Goal: Browse casually

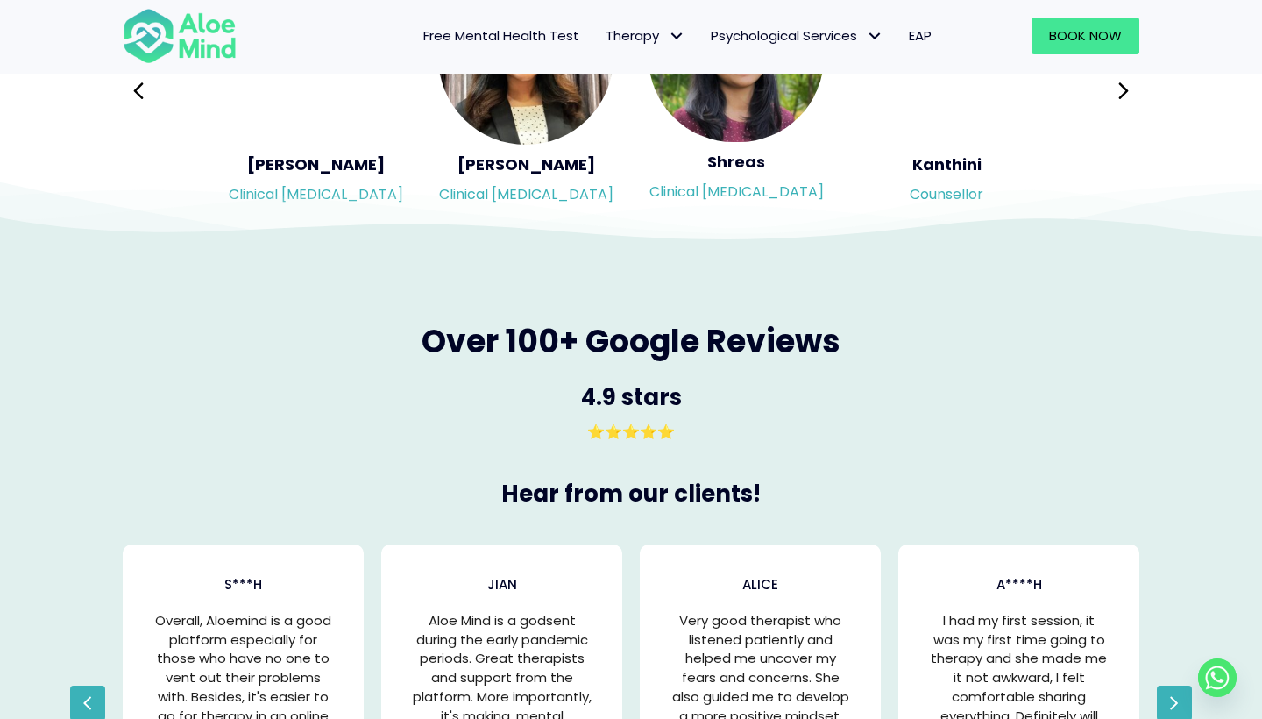
scroll to position [3071, 0]
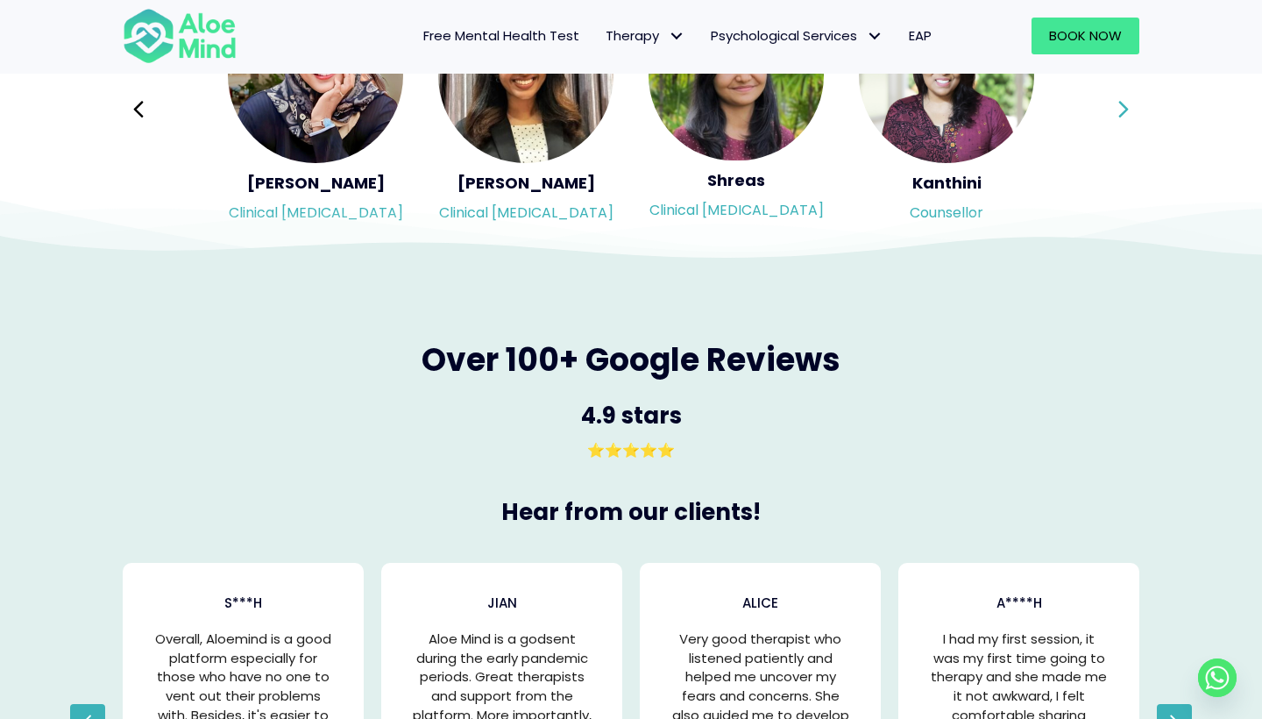
click at [1124, 103] on icon at bounding box center [1123, 109] width 10 height 17
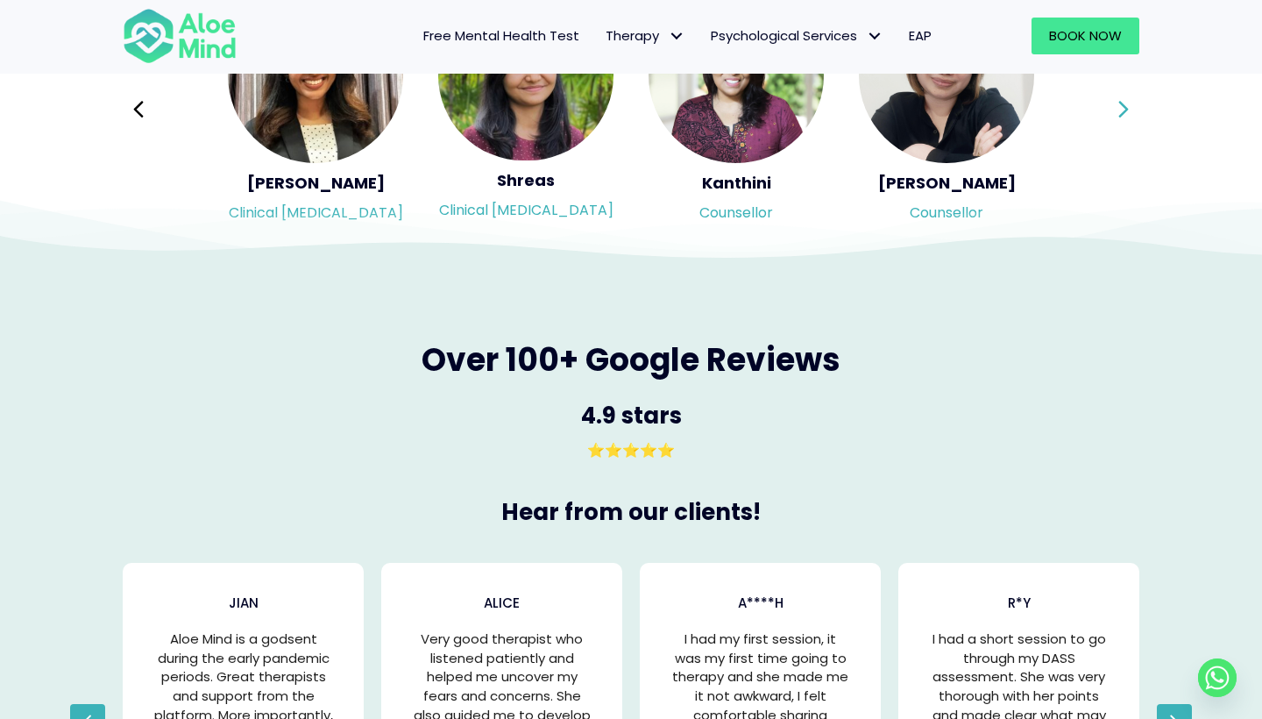
click at [1124, 103] on icon at bounding box center [1123, 109] width 10 height 17
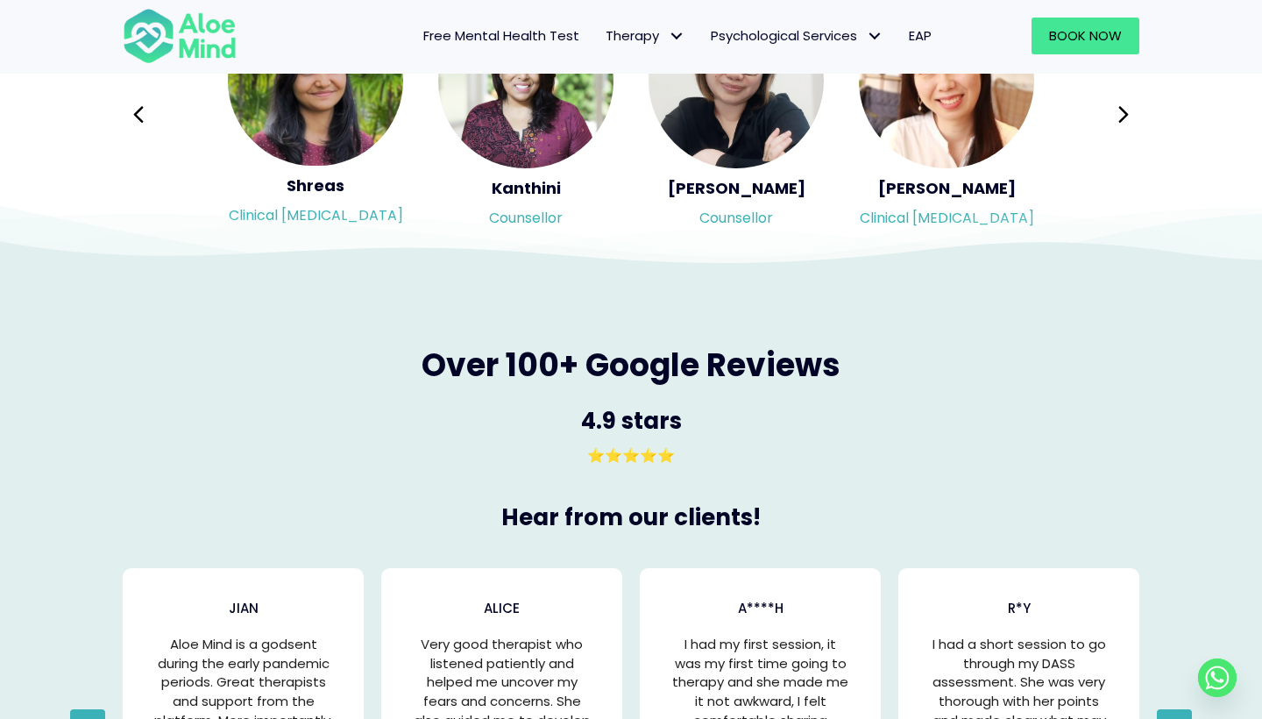
scroll to position [3069, 0]
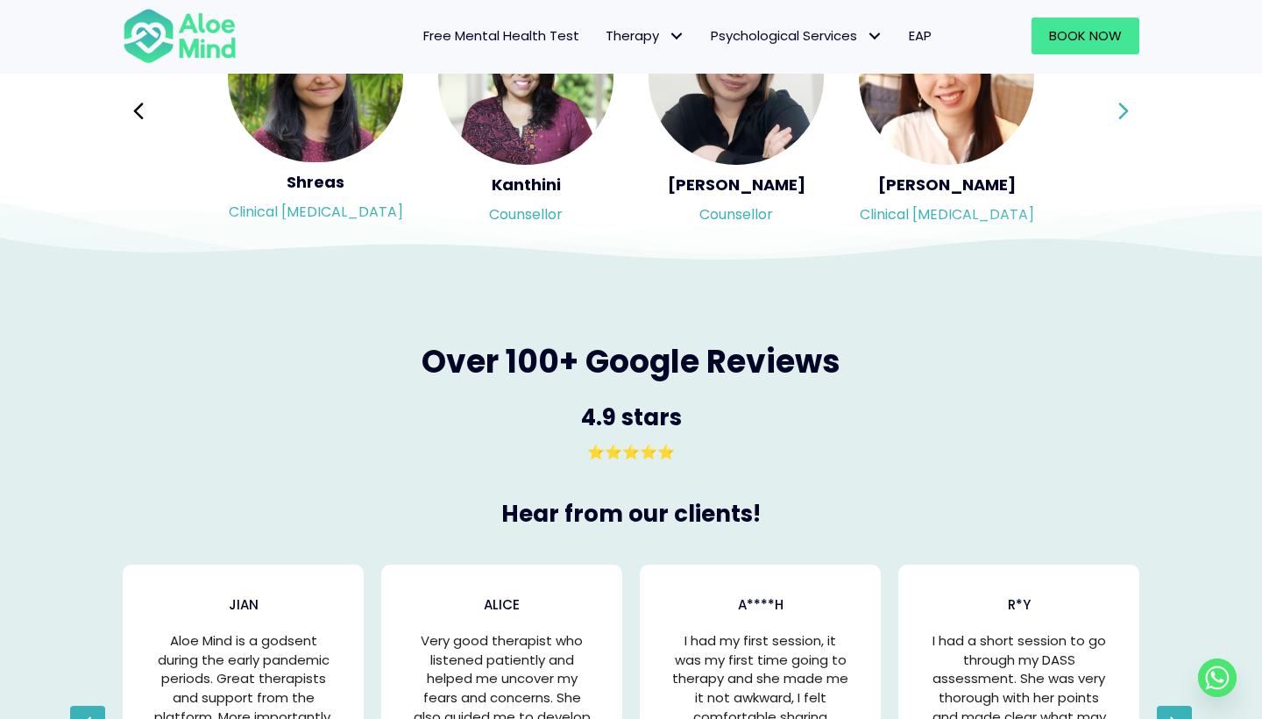
click at [1124, 103] on icon at bounding box center [1123, 111] width 10 height 17
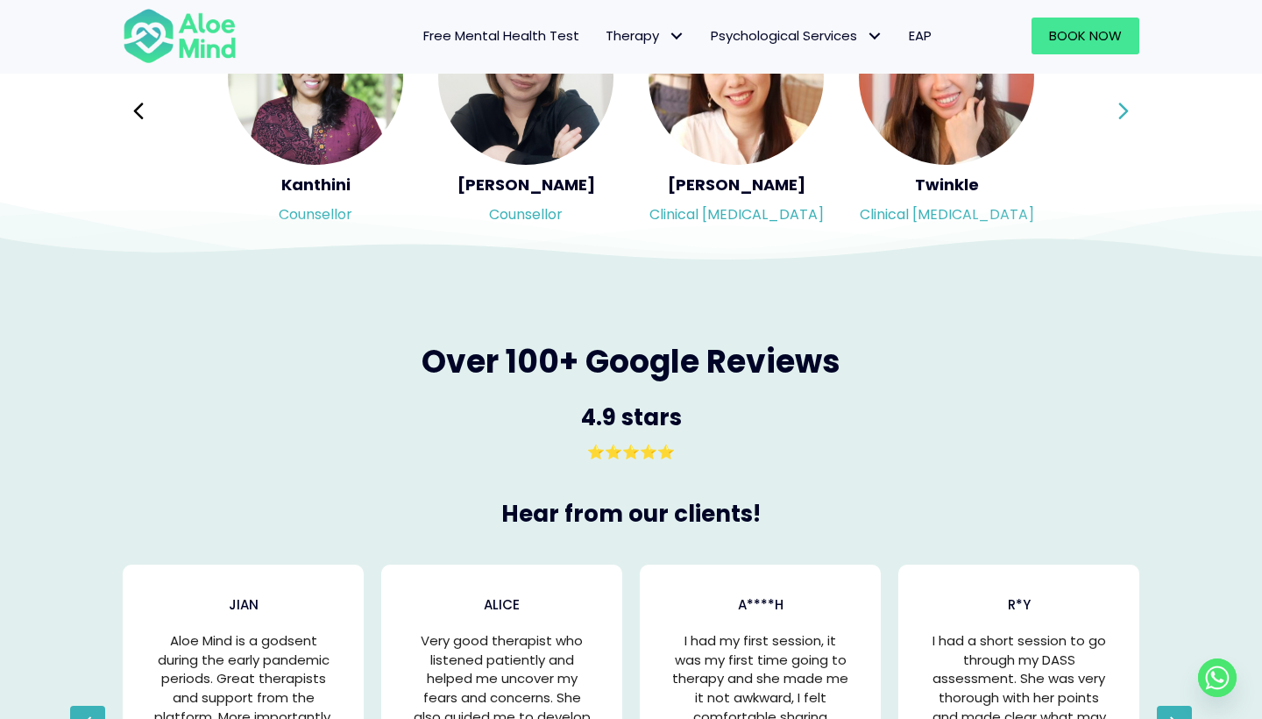
click at [1124, 103] on div "Syndy Clinical [MEDICAL_DATA] Diveena Clinical [MEDICAL_DATA] Elynna Counsellor…" at bounding box center [631, 111] width 1017 height 247
click at [1124, 103] on icon at bounding box center [1123, 111] width 10 height 17
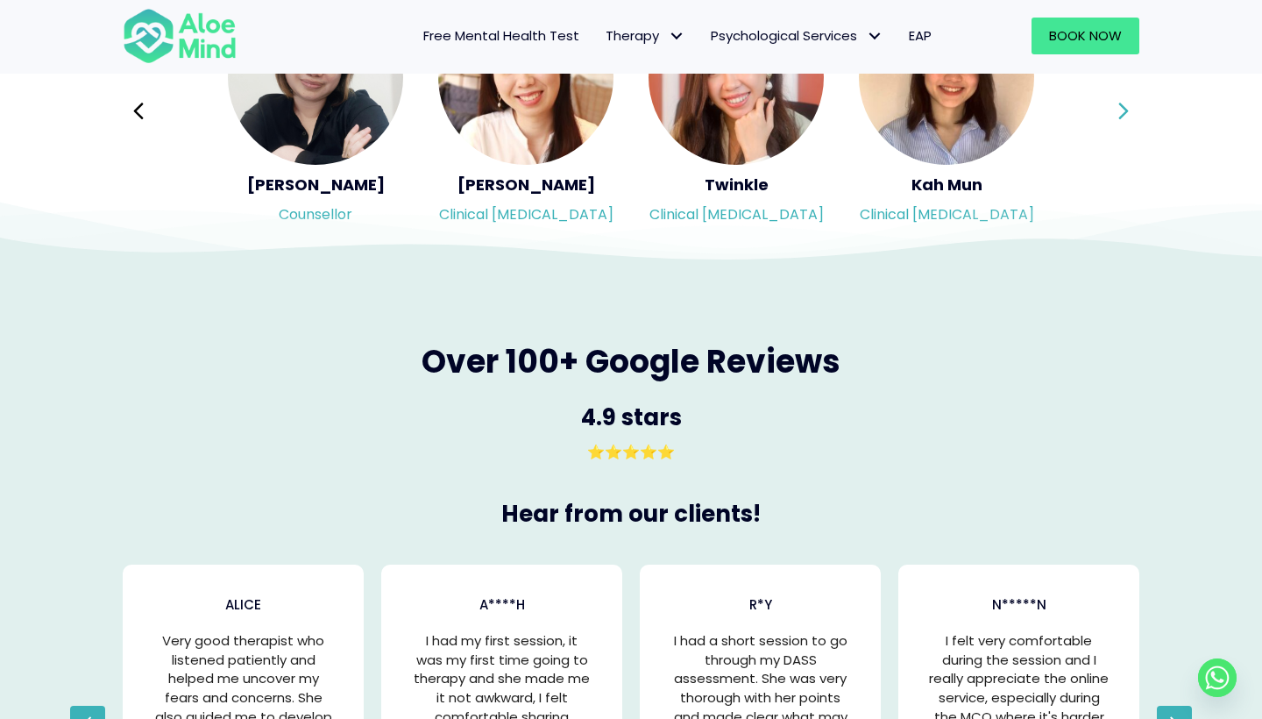
click at [1124, 103] on icon at bounding box center [1123, 111] width 10 height 17
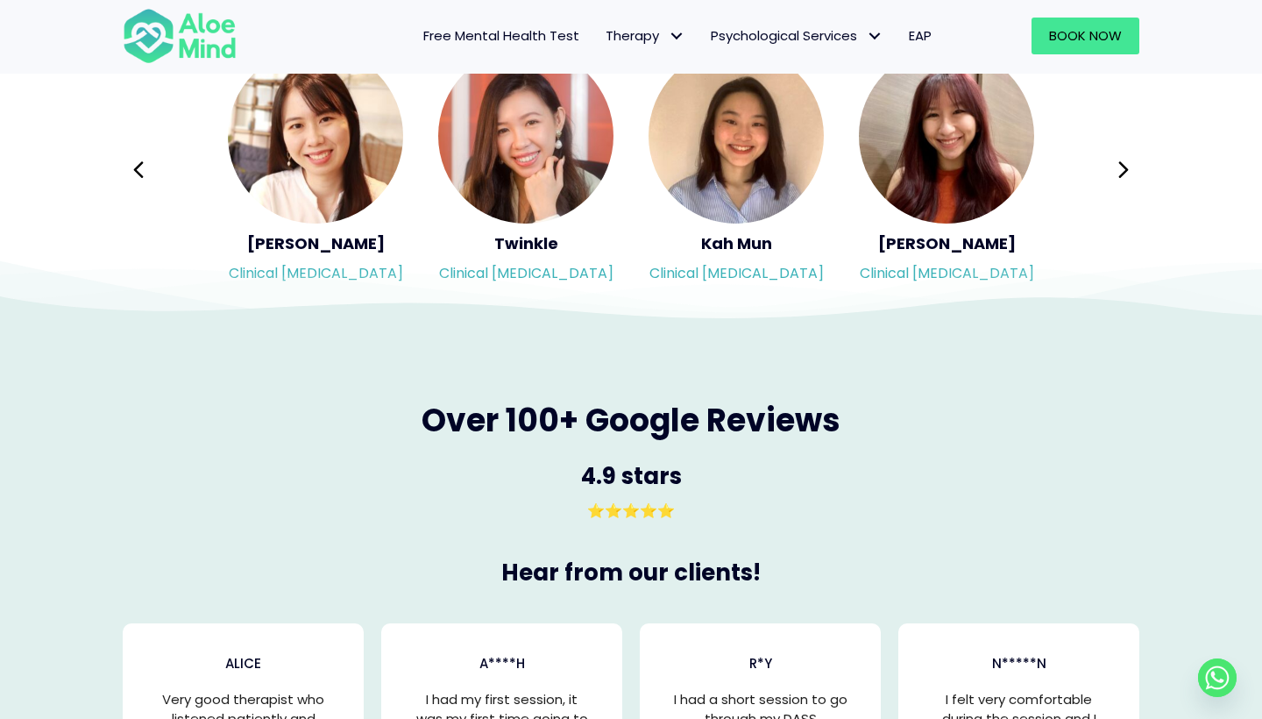
scroll to position [3016, 0]
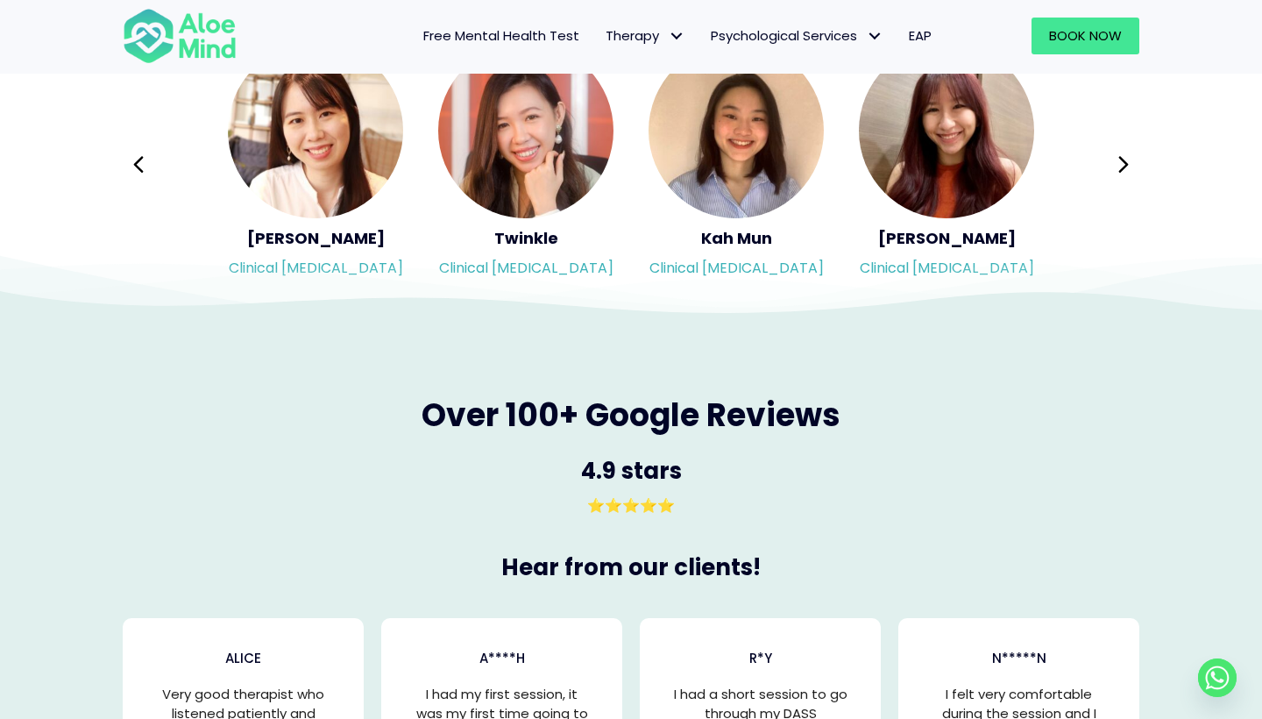
click at [1124, 103] on div "Syndy Clinical [MEDICAL_DATA] Diveena Clinical [MEDICAL_DATA] Elynna Counsellor…" at bounding box center [631, 164] width 1017 height 247
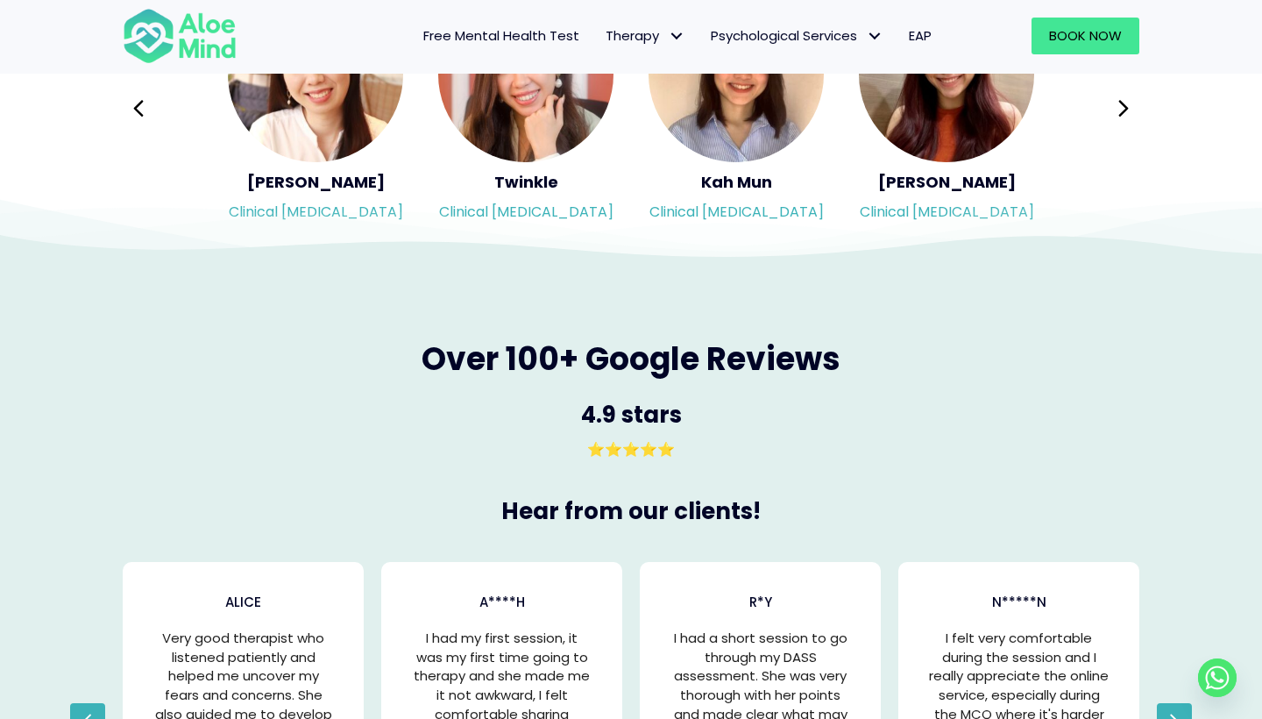
scroll to position [3076, 0]
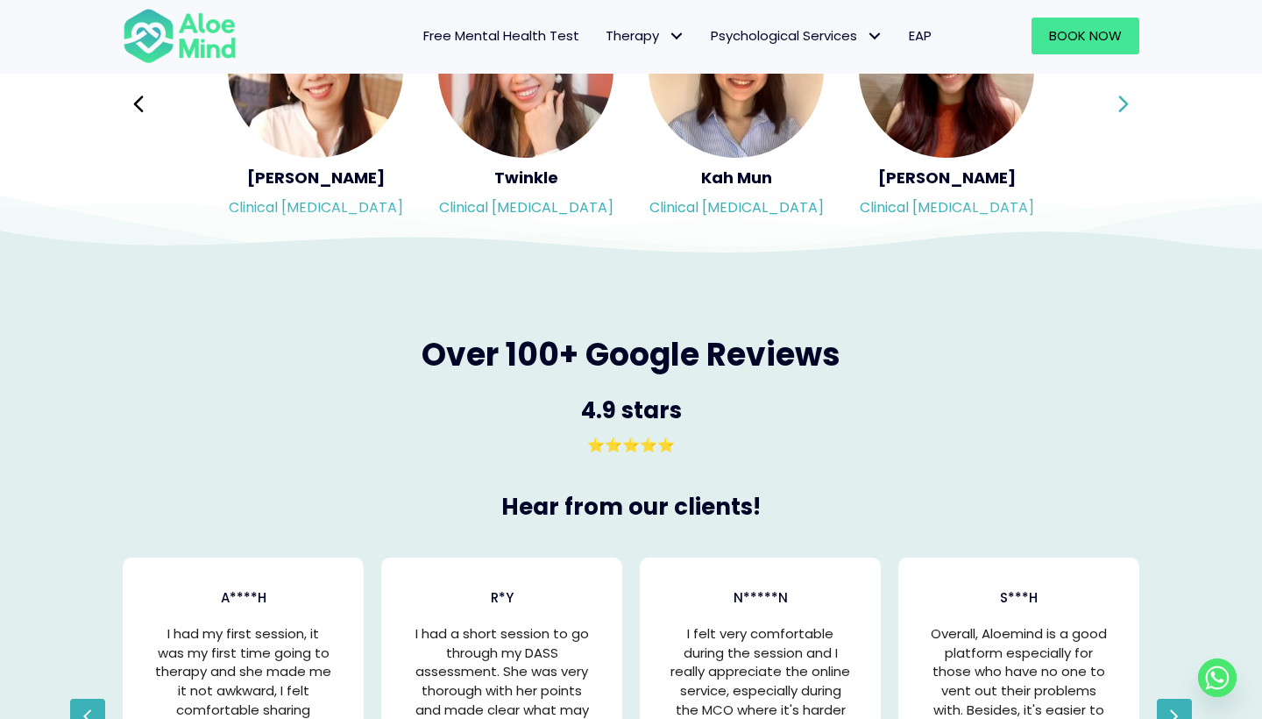
click at [1124, 103] on icon at bounding box center [1123, 104] width 10 height 17
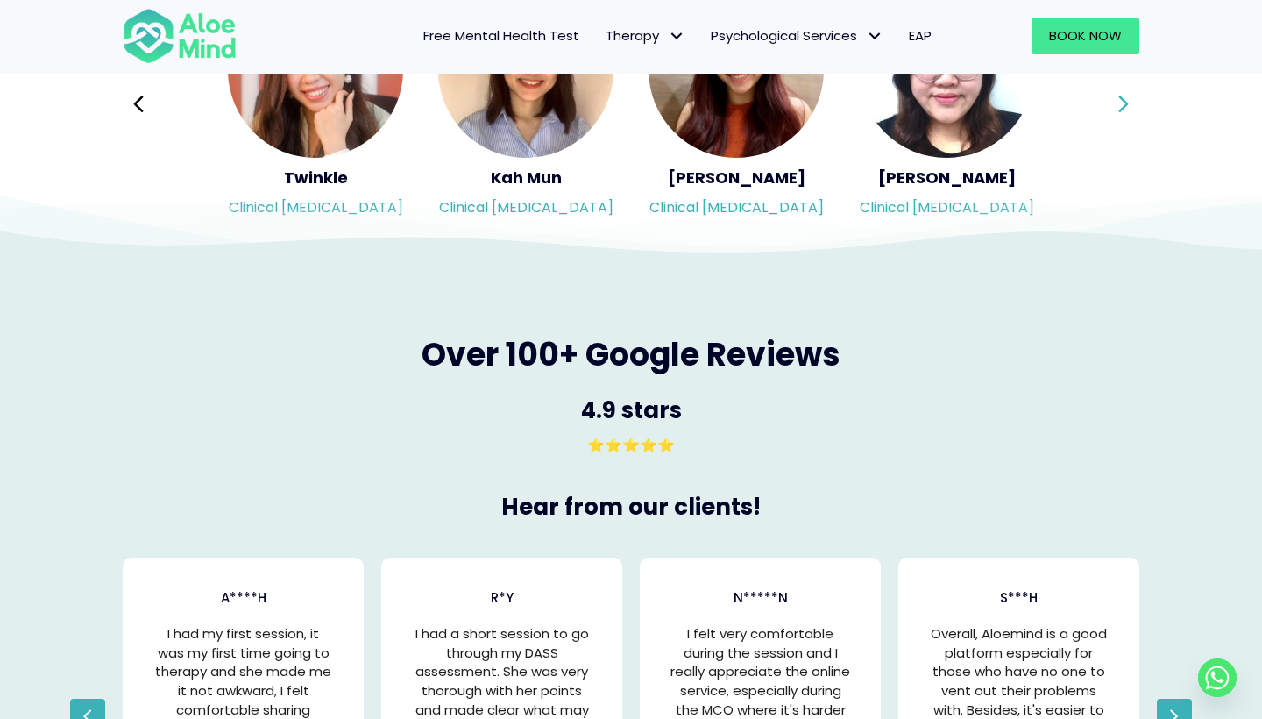
click at [1124, 103] on icon at bounding box center [1123, 104] width 10 height 17
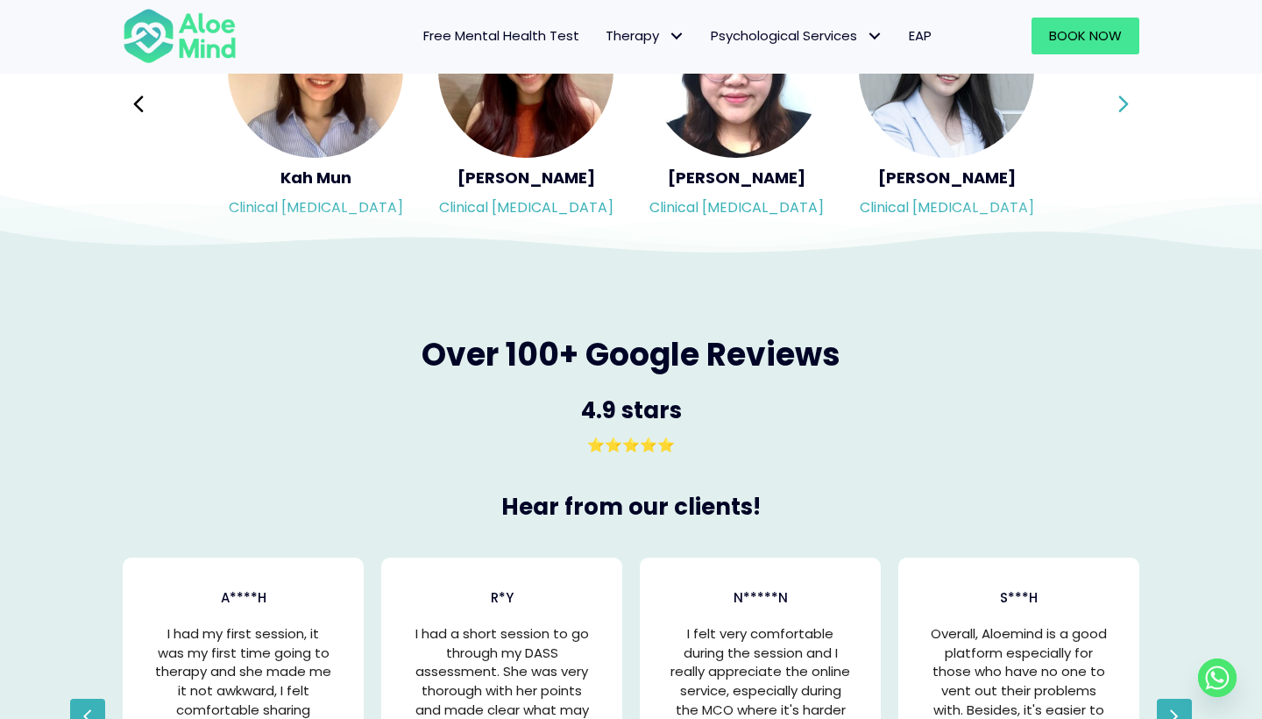
click at [1124, 103] on div "Syndy Clinical [MEDICAL_DATA] Diveena Clinical [MEDICAL_DATA] Elynna Counsellor…" at bounding box center [631, 104] width 1017 height 247
click at [1124, 103] on icon at bounding box center [1123, 104] width 10 height 17
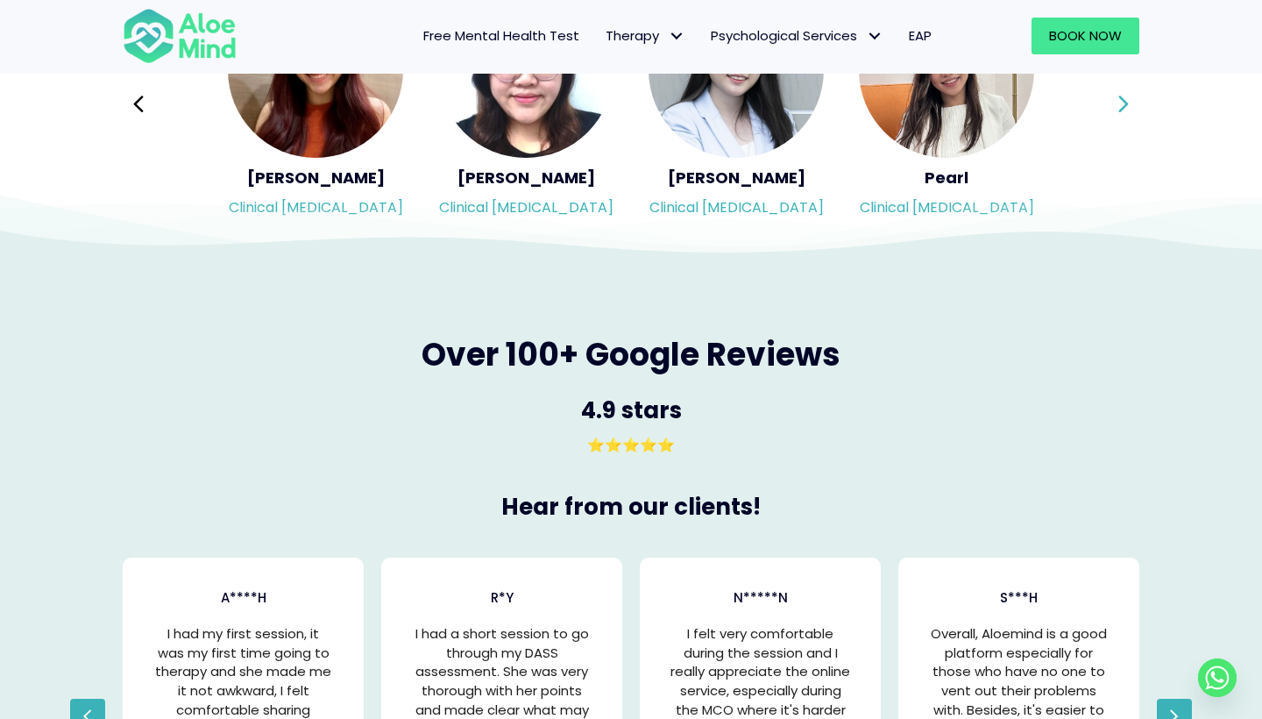
click at [1124, 103] on div "Syndy Clinical [MEDICAL_DATA] Diveena Clinical [MEDICAL_DATA] Elynna Counsellor…" at bounding box center [631, 104] width 1017 height 247
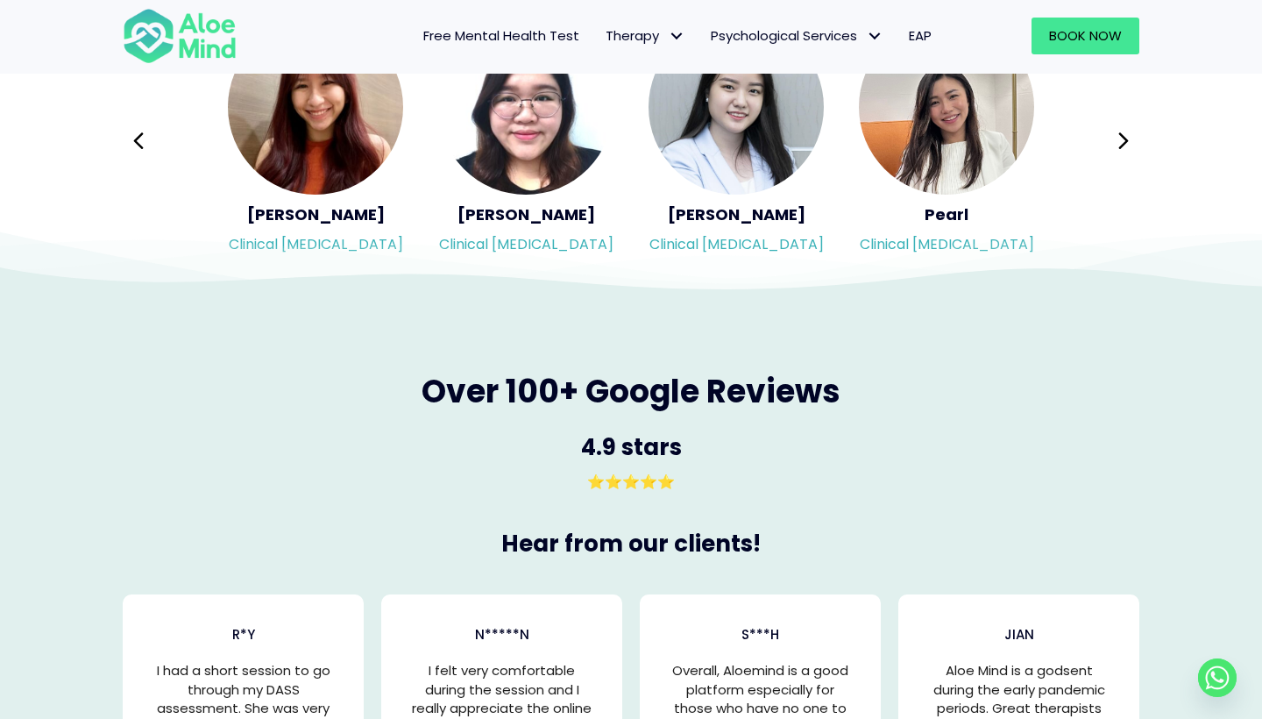
scroll to position [3041, 0]
click at [1124, 103] on div "Syndy Clinical [MEDICAL_DATA] Diveena Clinical [MEDICAL_DATA] Elynna Counsellor…" at bounding box center [631, 140] width 1017 height 247
click at [1129, 141] on icon at bounding box center [1124, 140] width 12 height 33
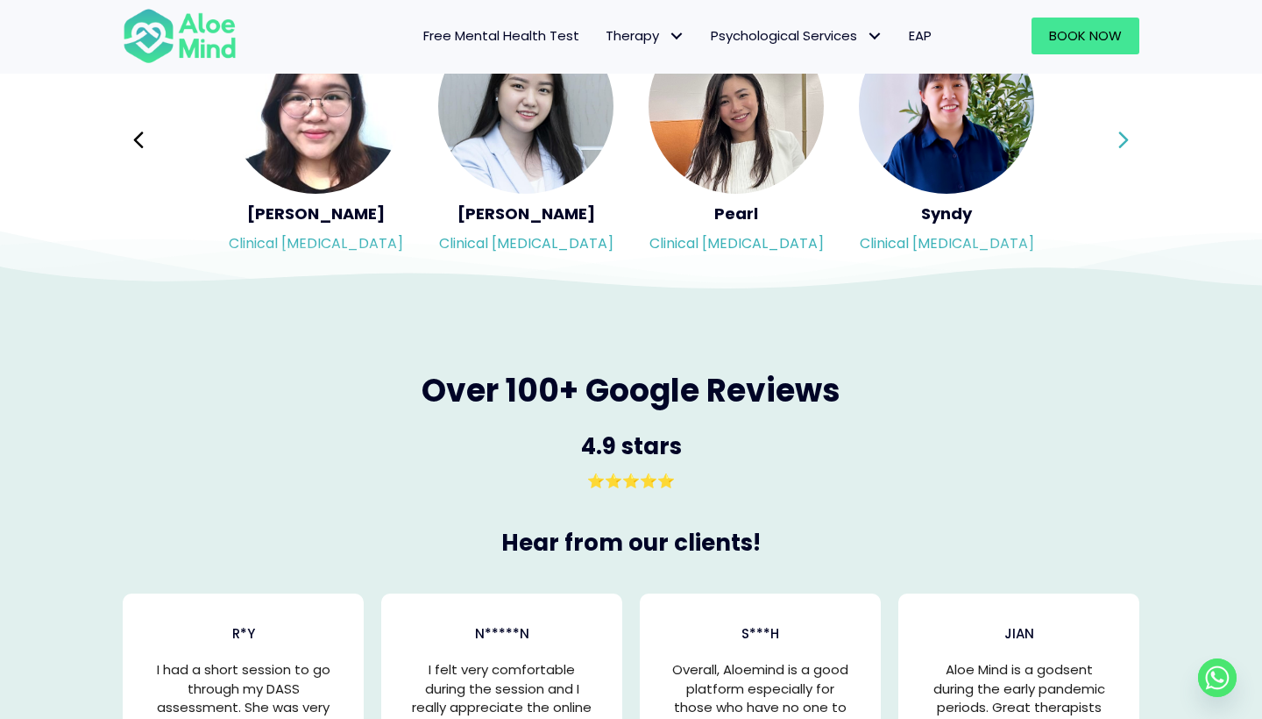
click at [1129, 141] on div "Syndy Clinical [MEDICAL_DATA] Diveena Clinical [MEDICAL_DATA] Elynna Counsellor…" at bounding box center [631, 140] width 1017 height 247
click at [1129, 141] on icon at bounding box center [1124, 140] width 12 height 33
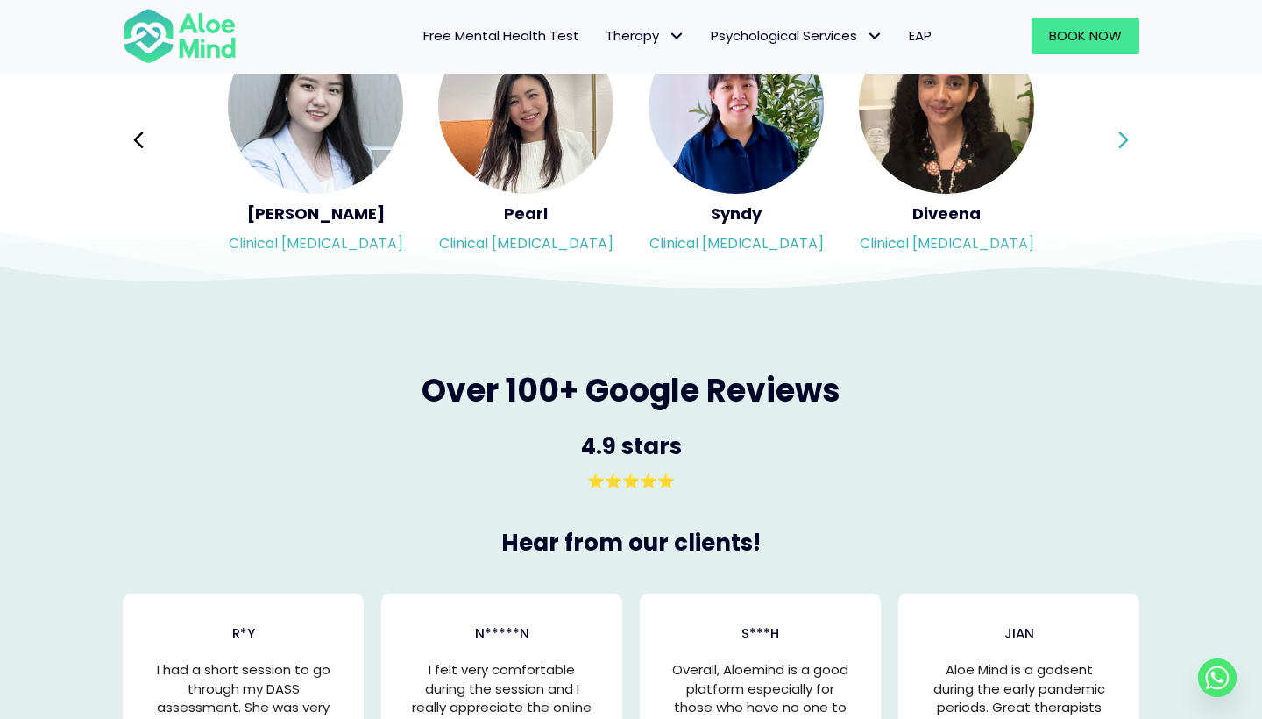
click at [1129, 141] on div "Syndy Clinical [MEDICAL_DATA] Diveena Clinical [MEDICAL_DATA] Elynna Counsellor…" at bounding box center [631, 140] width 1017 height 247
click at [1129, 141] on icon at bounding box center [1124, 140] width 12 height 33
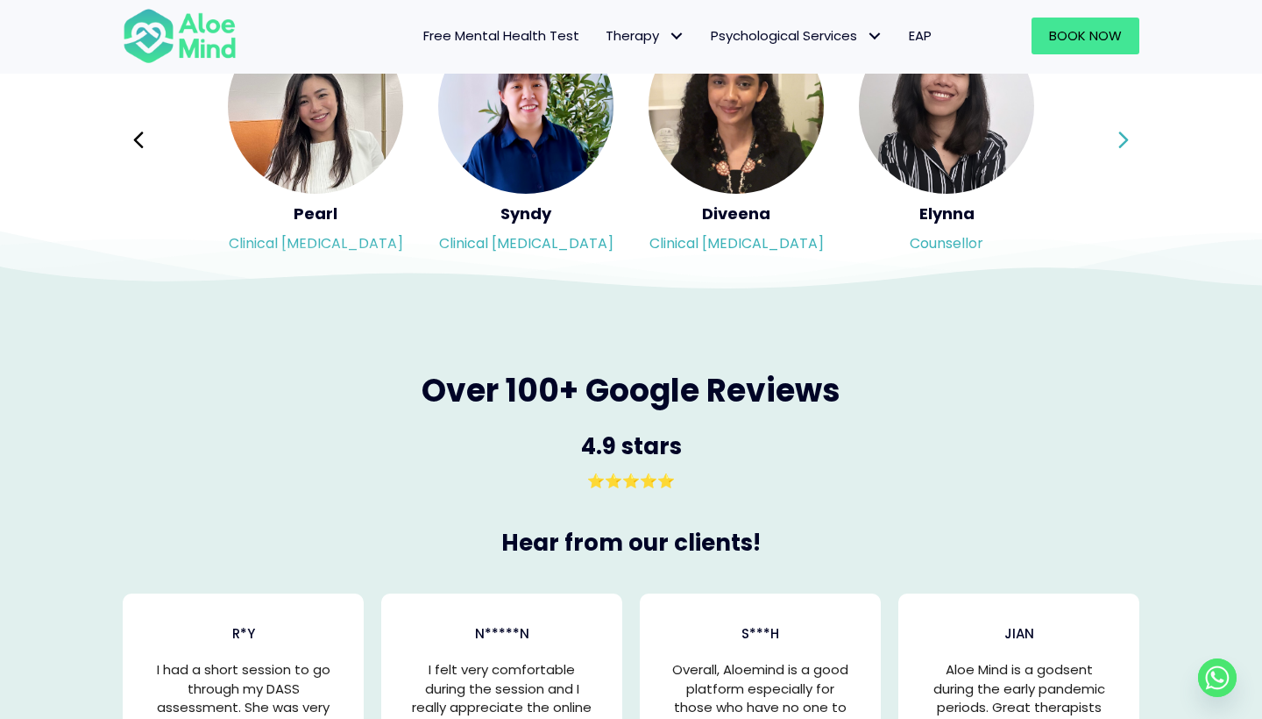
click at [1129, 141] on div "Syndy Clinical [MEDICAL_DATA] Diveena Clinical [MEDICAL_DATA] Elynna Counsellor…" at bounding box center [631, 140] width 1017 height 247
click at [1129, 141] on icon at bounding box center [1124, 140] width 12 height 33
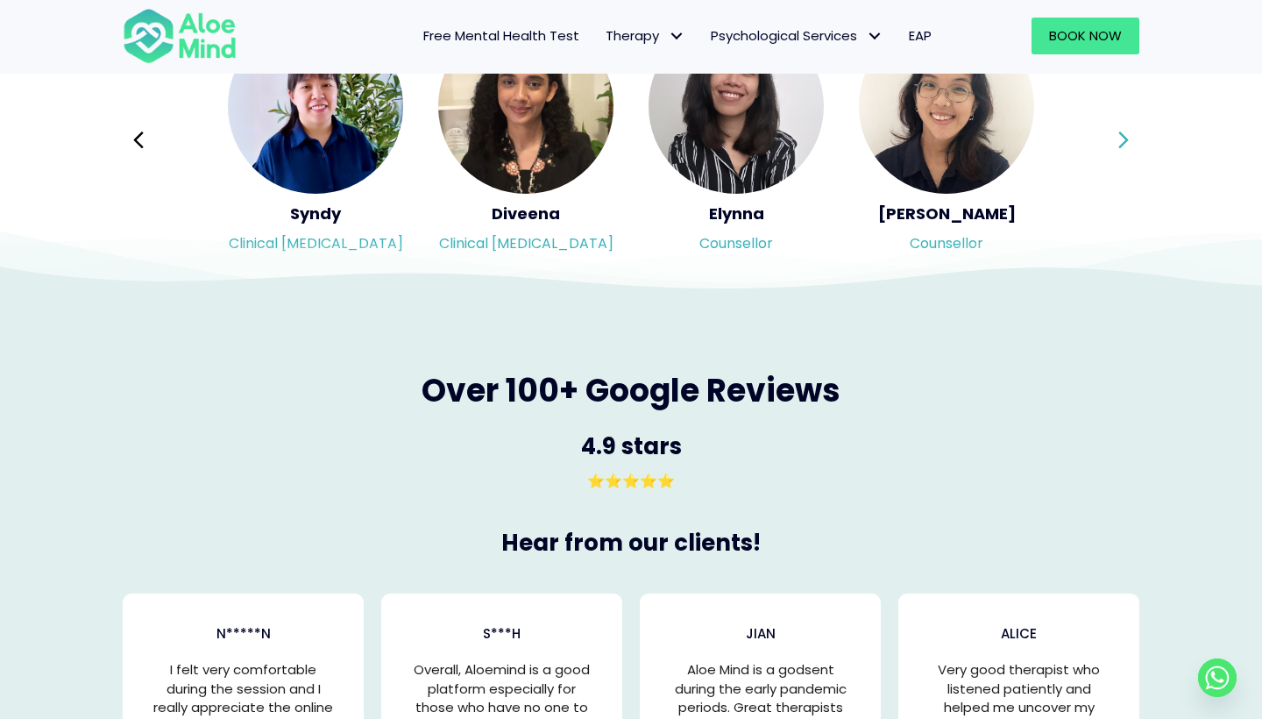
click at [1129, 141] on div "Syndy Clinical [MEDICAL_DATA] Diveena Clinical [MEDICAL_DATA] Elynna Counsellor…" at bounding box center [631, 140] width 1017 height 247
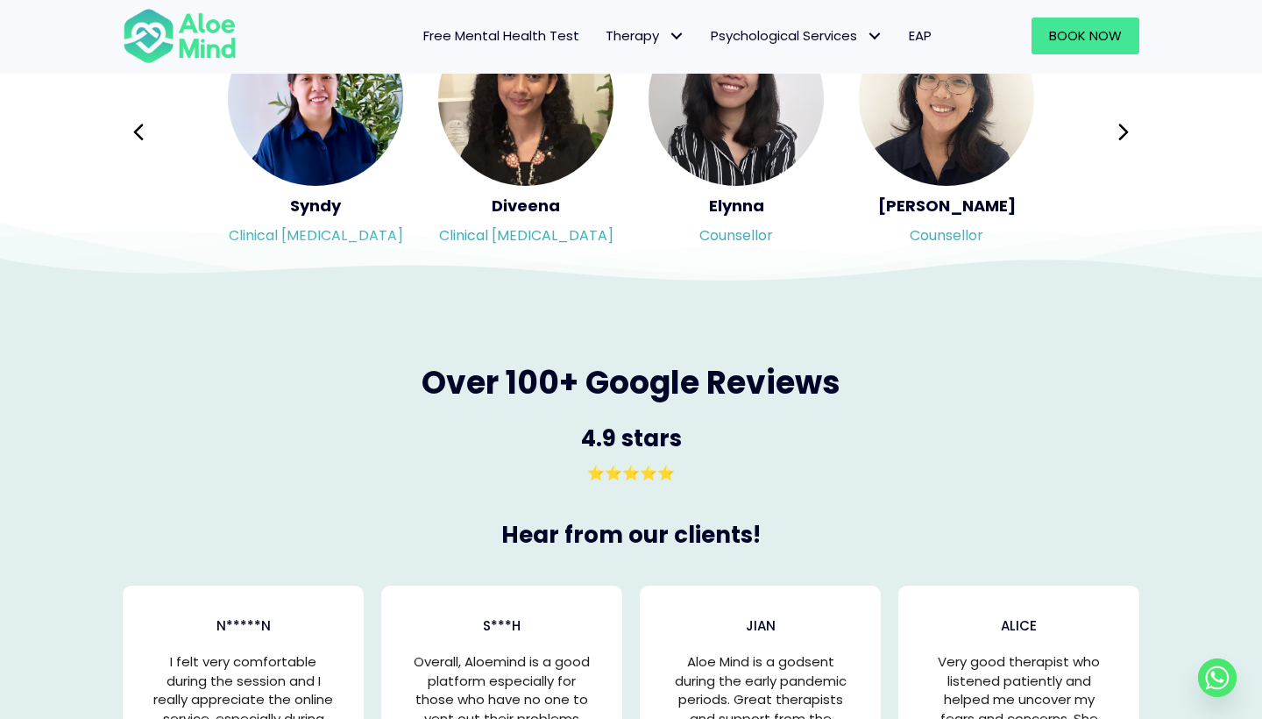
scroll to position [3050, 0]
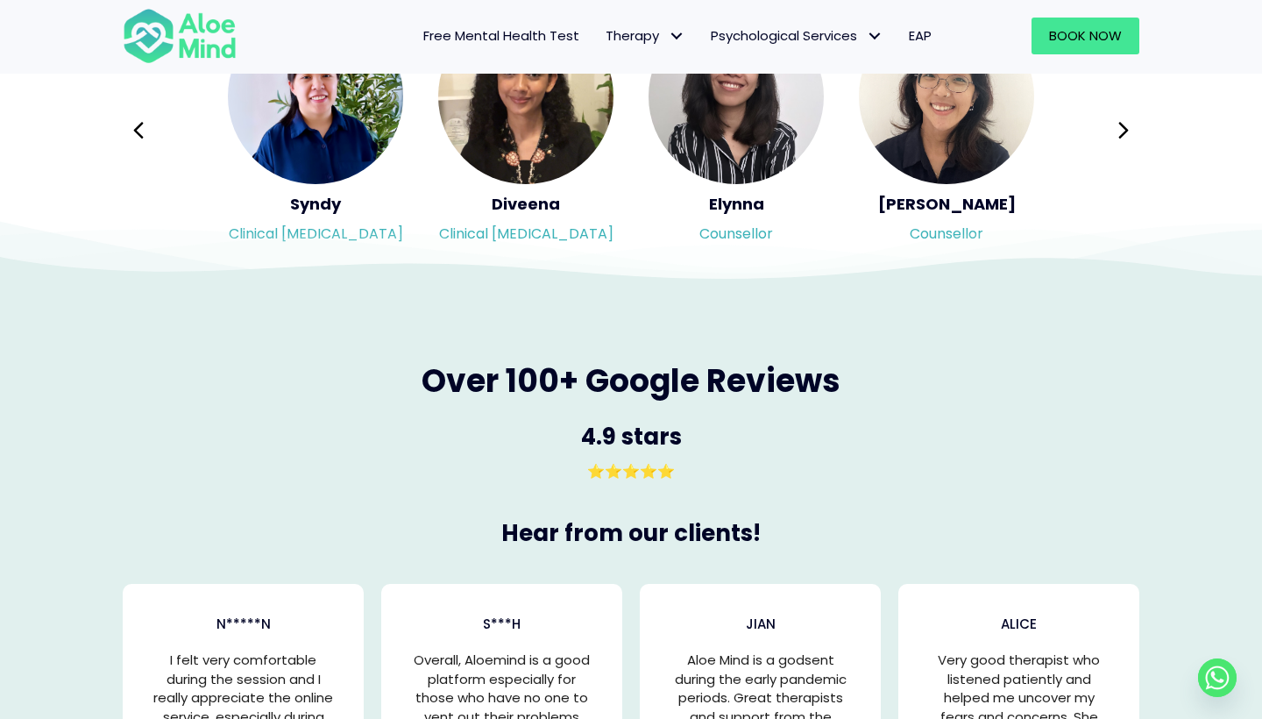
click at [1129, 141] on icon at bounding box center [1124, 130] width 12 height 33
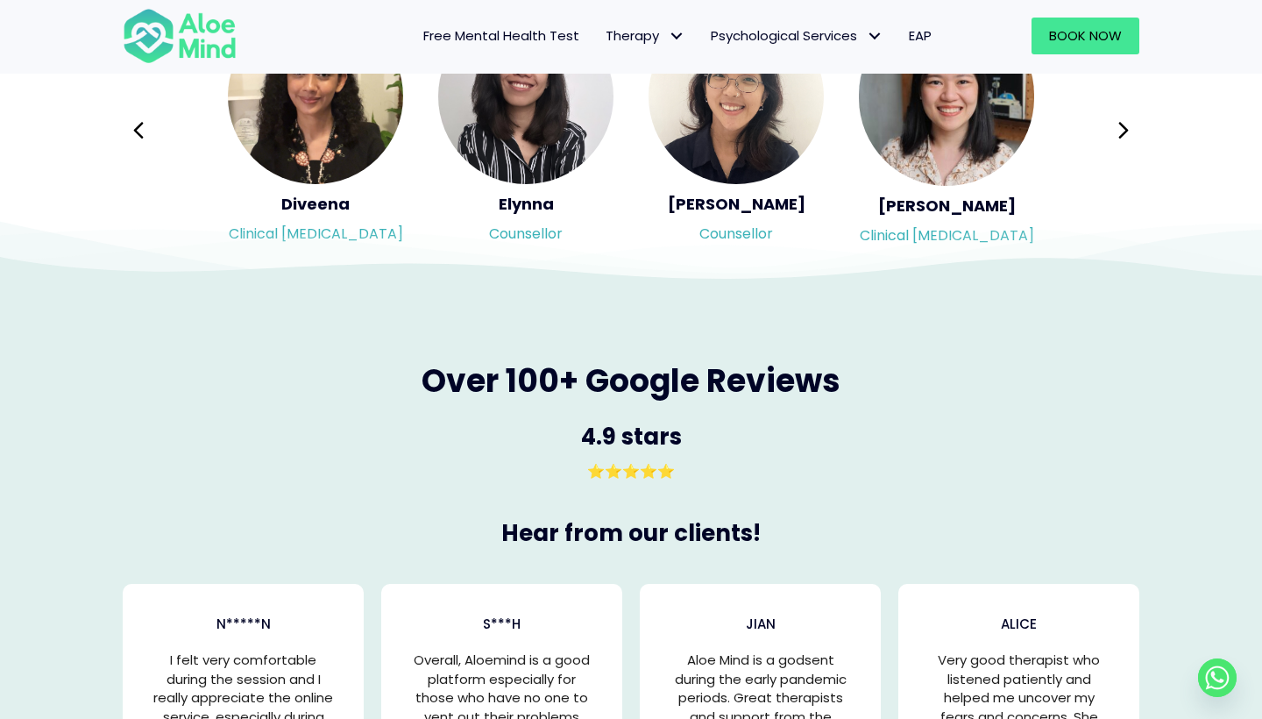
click at [1129, 141] on icon at bounding box center [1124, 130] width 12 height 33
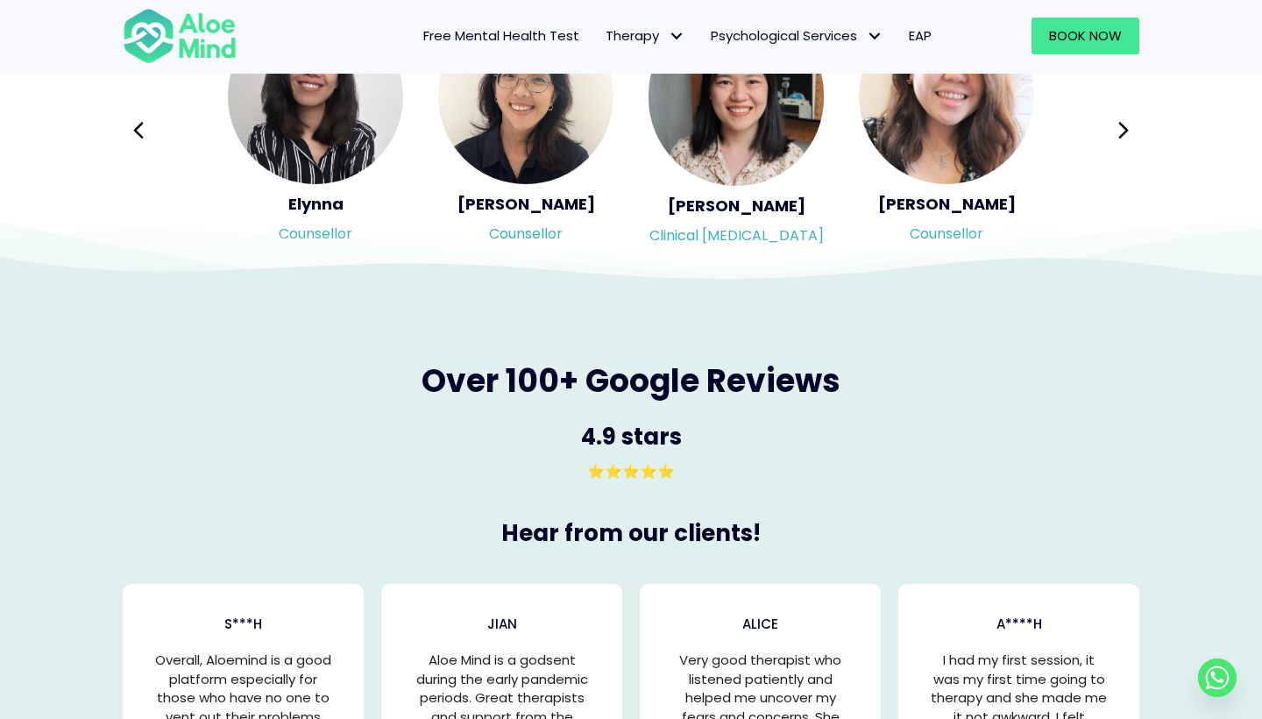
click at [1129, 141] on icon at bounding box center [1124, 130] width 12 height 33
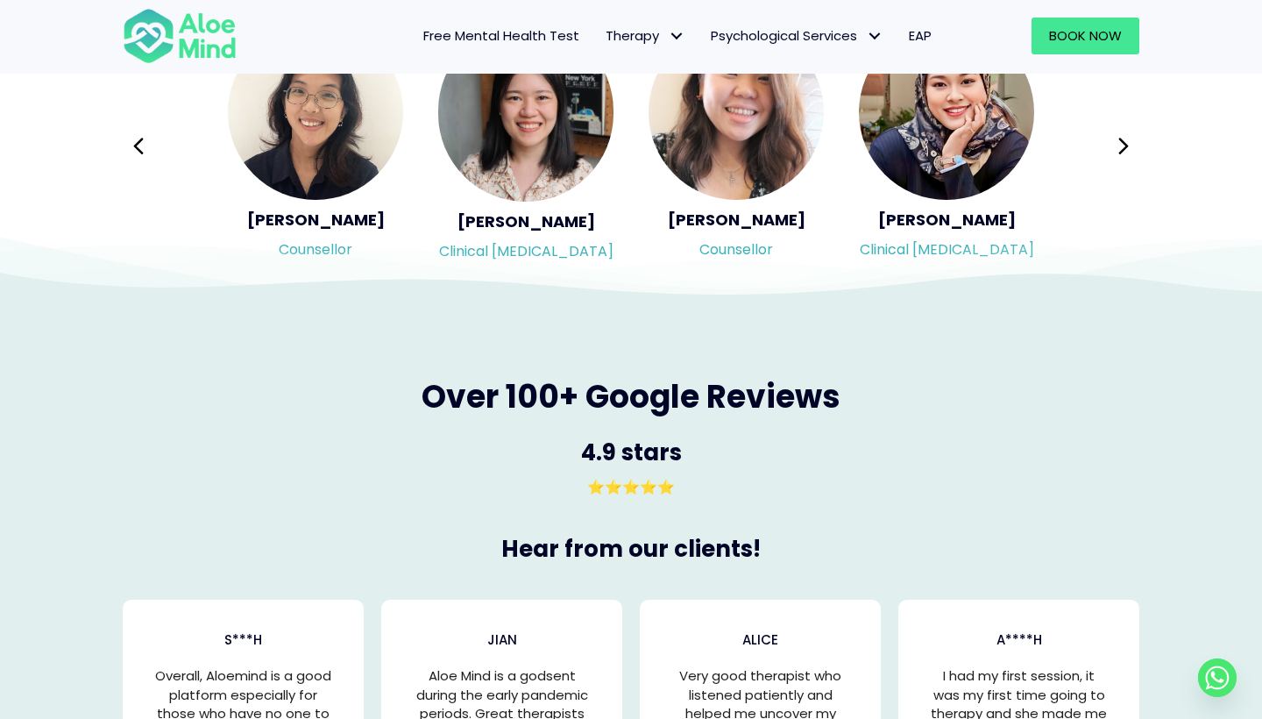
scroll to position [3043, 0]
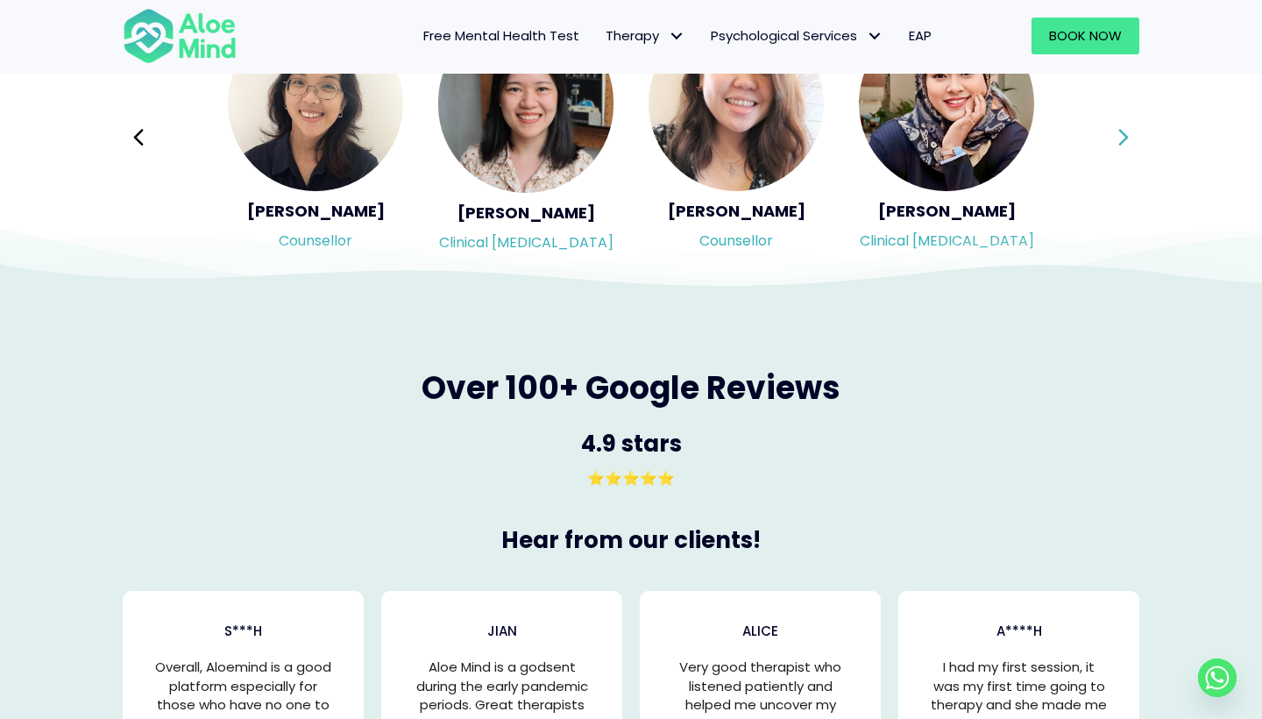
click at [1129, 141] on icon at bounding box center [1124, 137] width 12 height 33
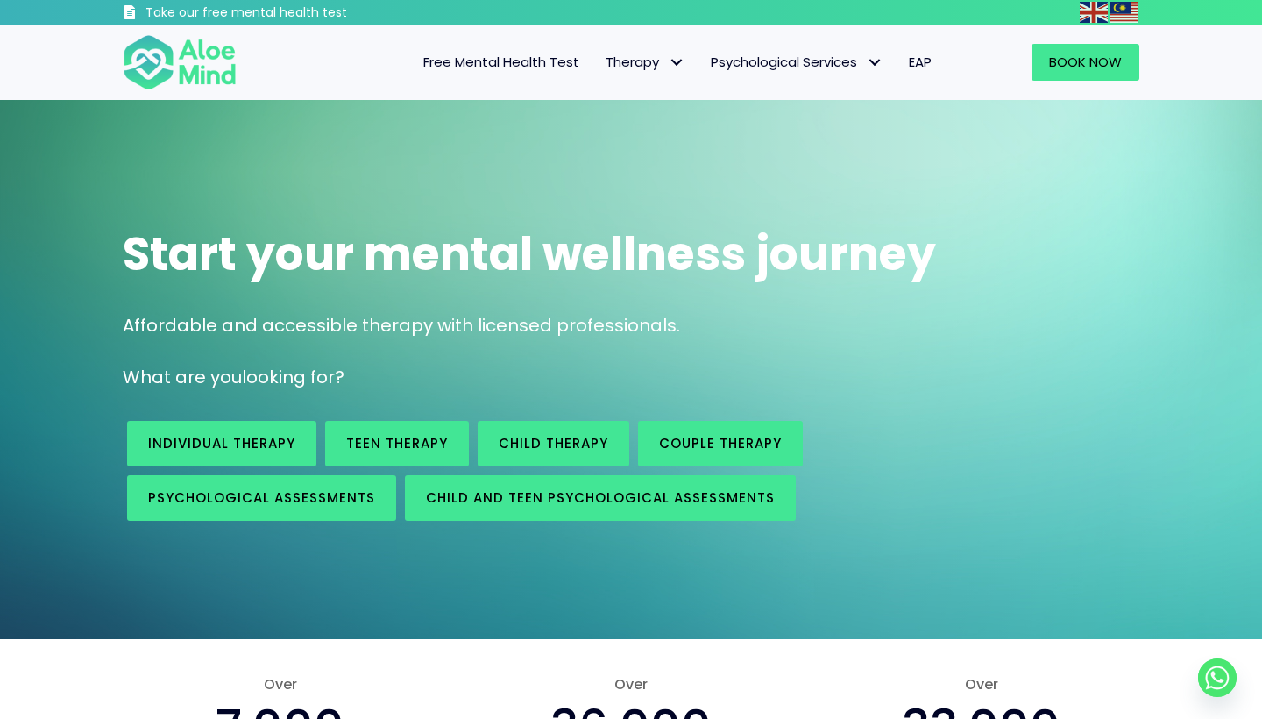
scroll to position [0, 0]
